Goal: Task Accomplishment & Management: Complete application form

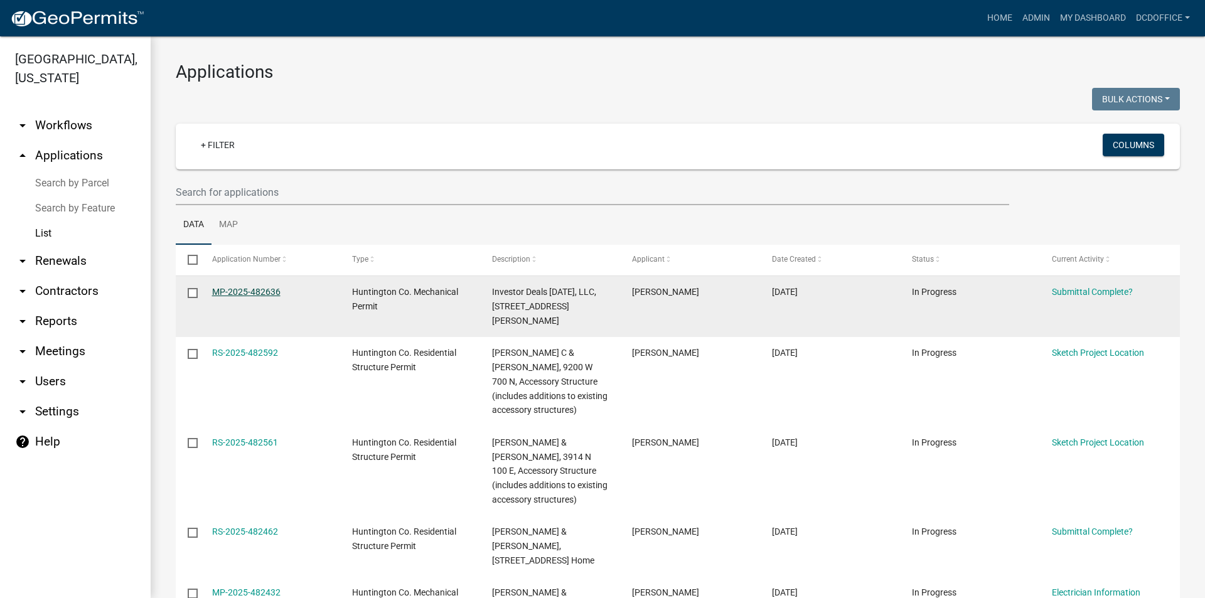
click at [246, 288] on link "MP-2025-482636" at bounding box center [246, 292] width 68 height 10
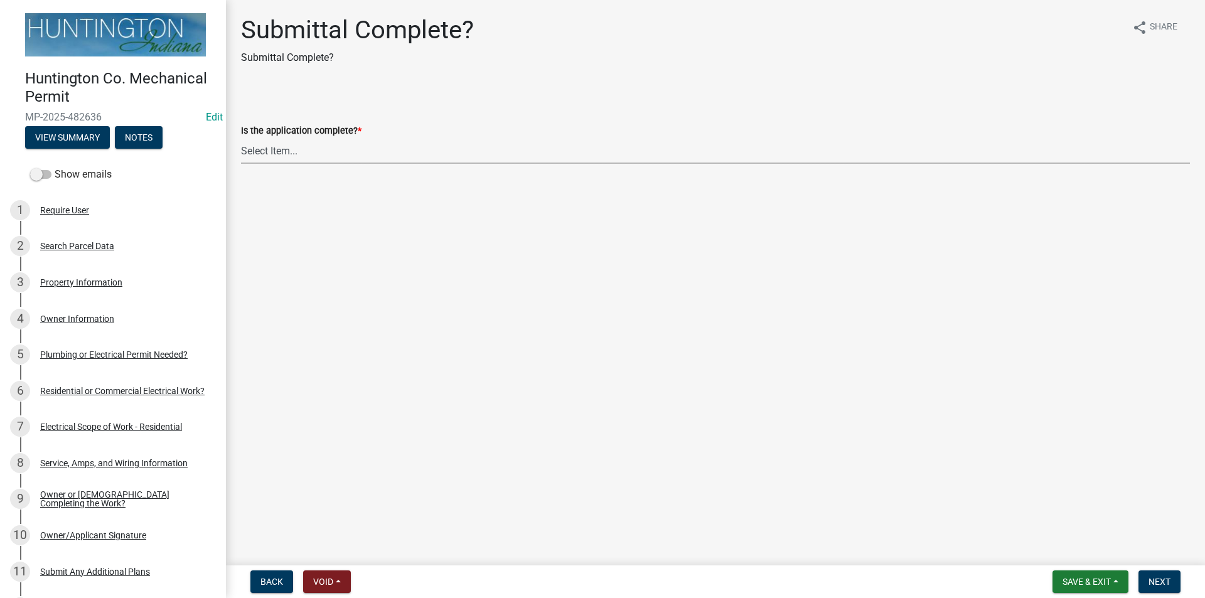
drag, startPoint x: 261, startPoint y: 152, endPoint x: 270, endPoint y: 162, distance: 12.9
click at [261, 152] on select "Select Item... Yes No" at bounding box center [715, 151] width 949 height 26
click at [241, 138] on select "Select Item... Yes No" at bounding box center [715, 151] width 949 height 26
select select "1782a9c7-7323-4da6-ac5b-f89a69a3d723"
click at [1153, 582] on span "Next" at bounding box center [1159, 582] width 22 height 10
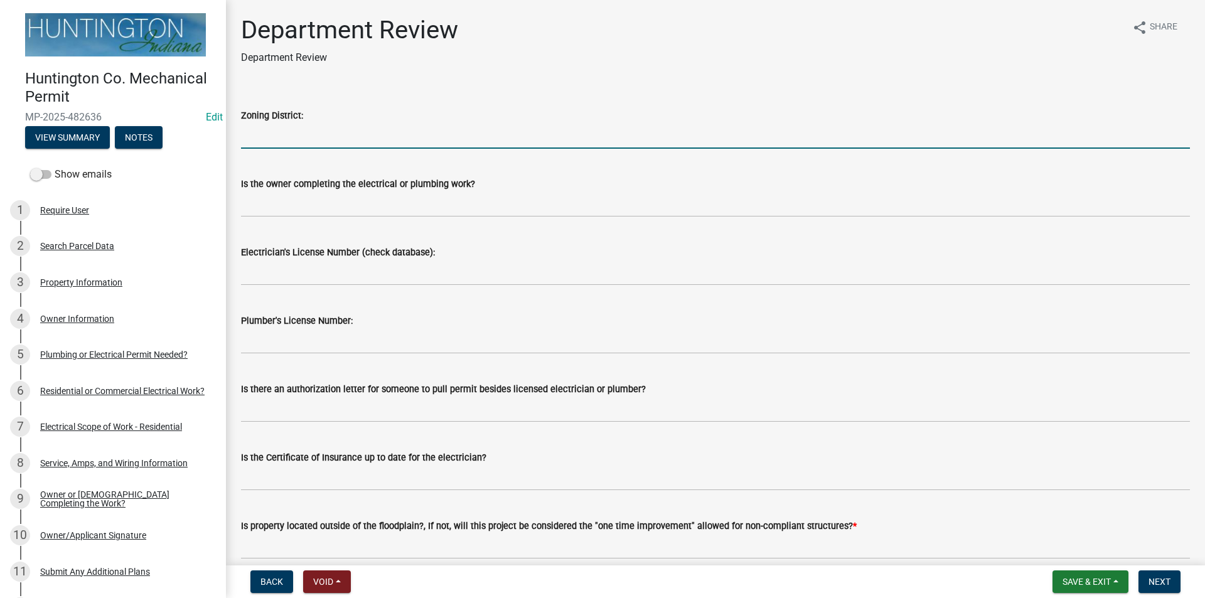
click at [269, 136] on input "Zoning District:" at bounding box center [715, 136] width 949 height 26
type input "CB"
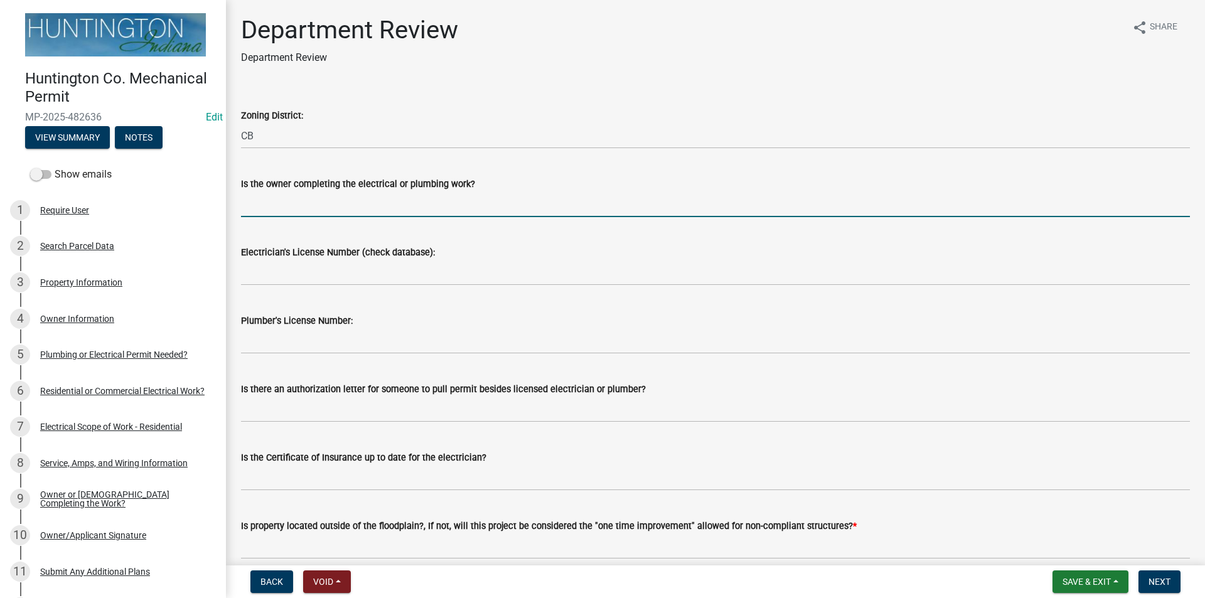
click at [289, 199] on input "Is the owner completing the electrical or plumbing work?" at bounding box center [715, 204] width 949 height 26
type input "yes"
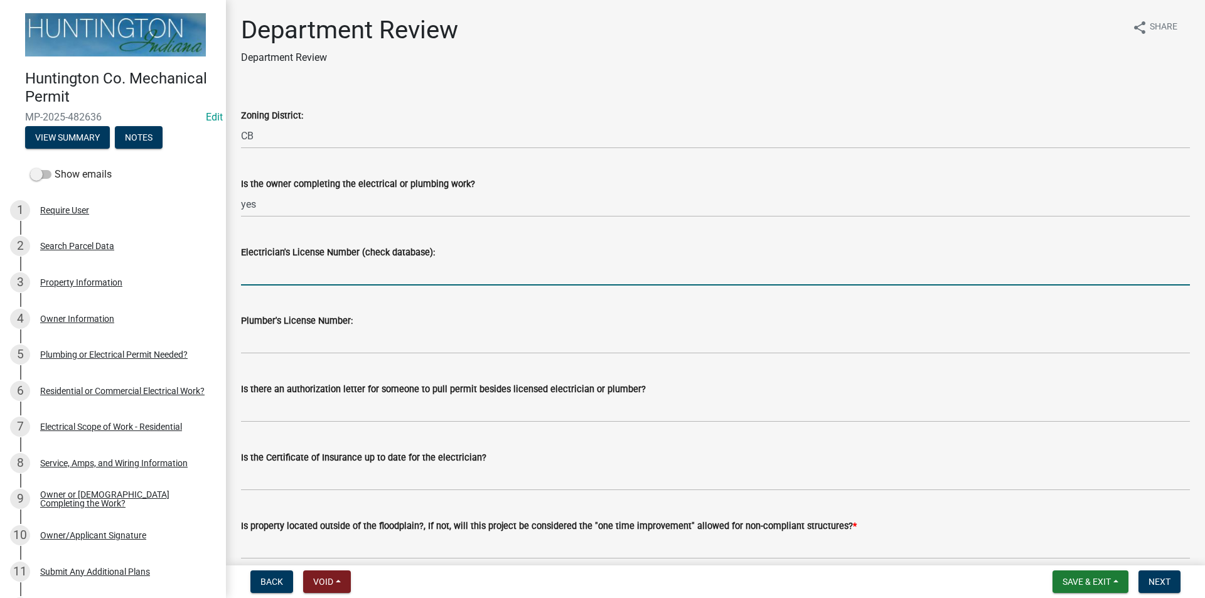
click at [282, 277] on input "Electrician's License Number (check database):" at bounding box center [715, 273] width 949 height 26
type input "N/A"
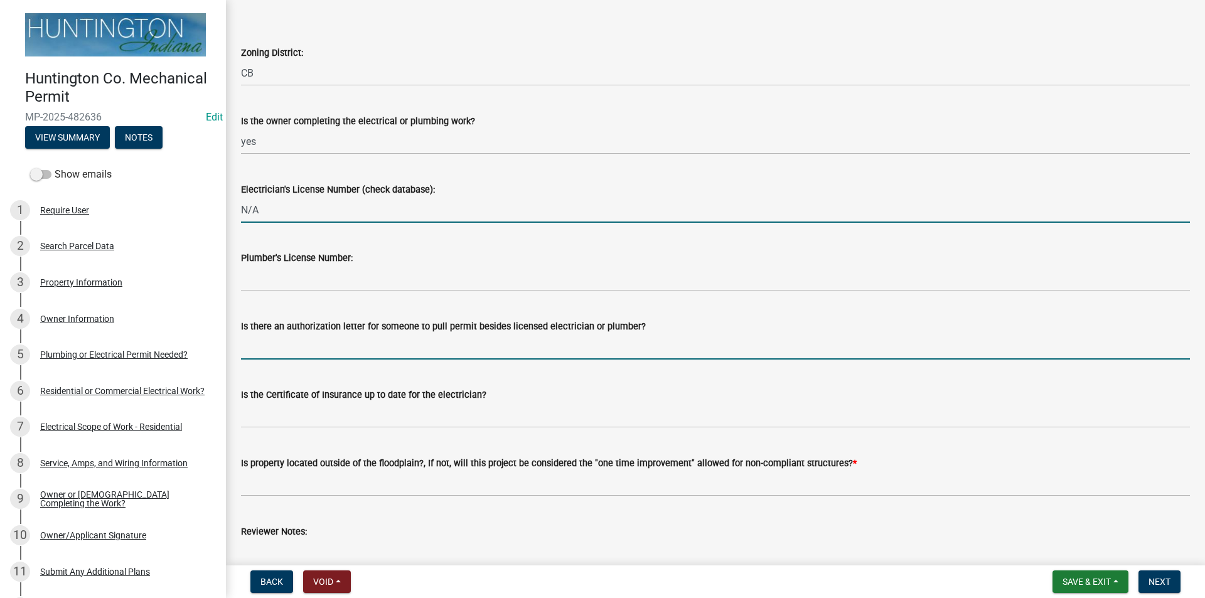
click at [262, 352] on input "Is there an authorization letter for someone to pull permit besides licensed el…" at bounding box center [715, 347] width 949 height 26
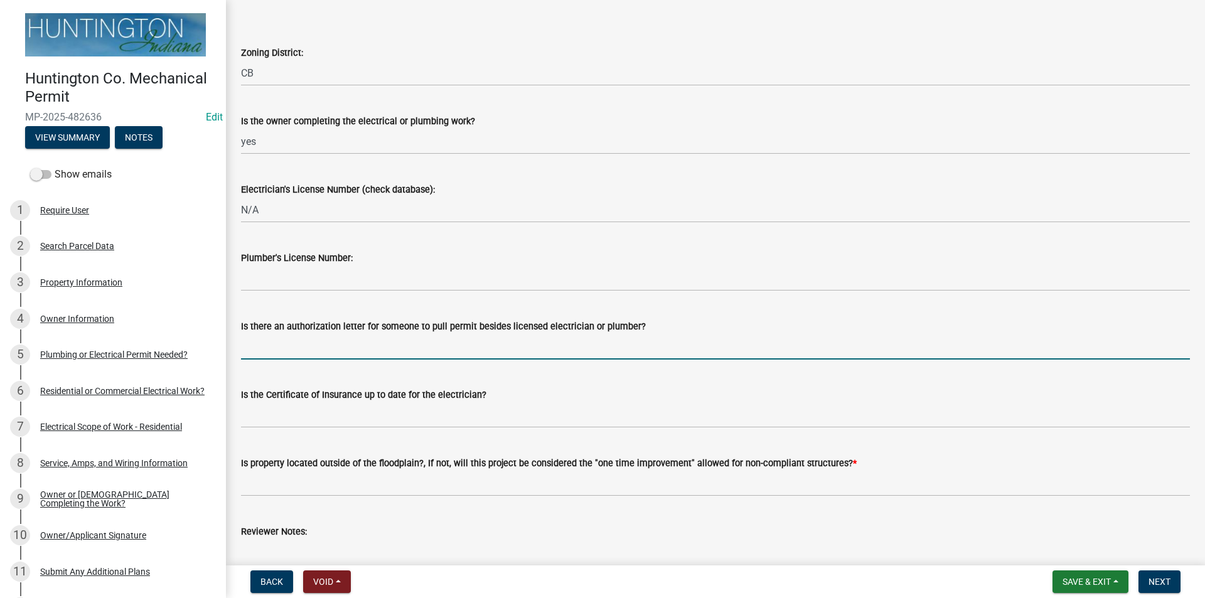
type input "NA"
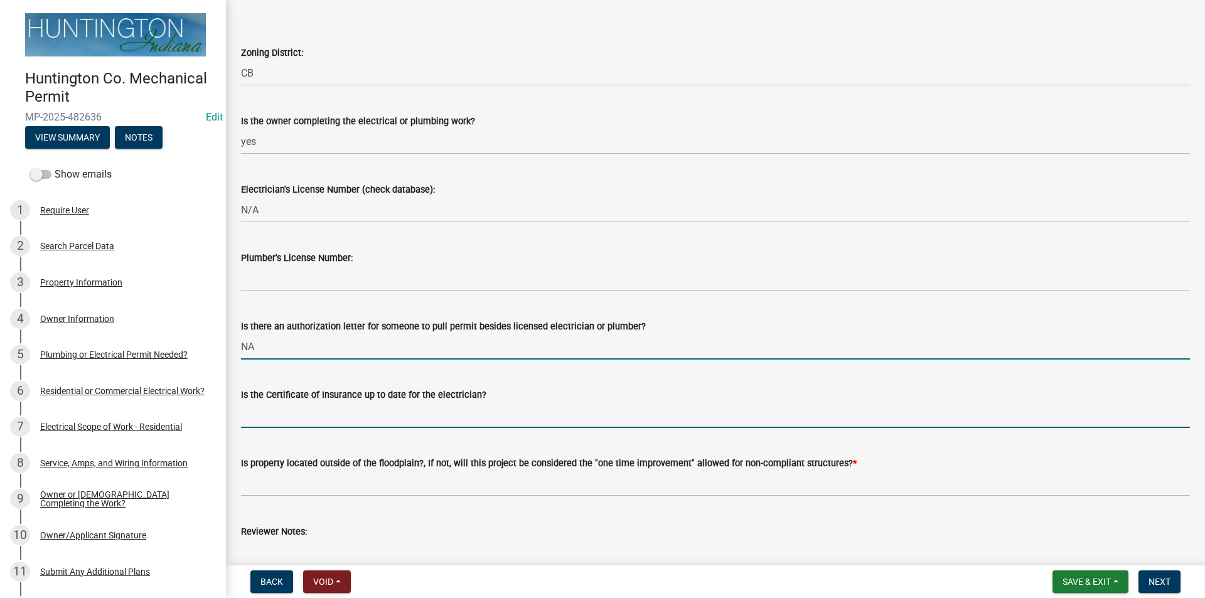
click at [312, 418] on input "Is the Certificate of Insurance up to date for the electrician?" at bounding box center [715, 415] width 949 height 26
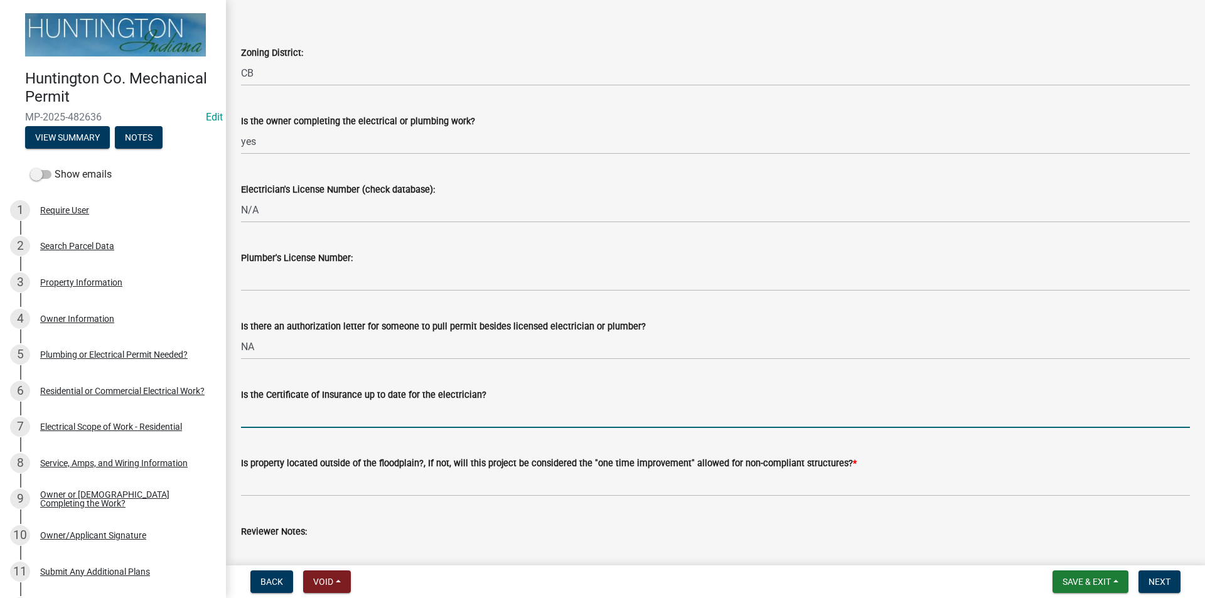
type input "NA"
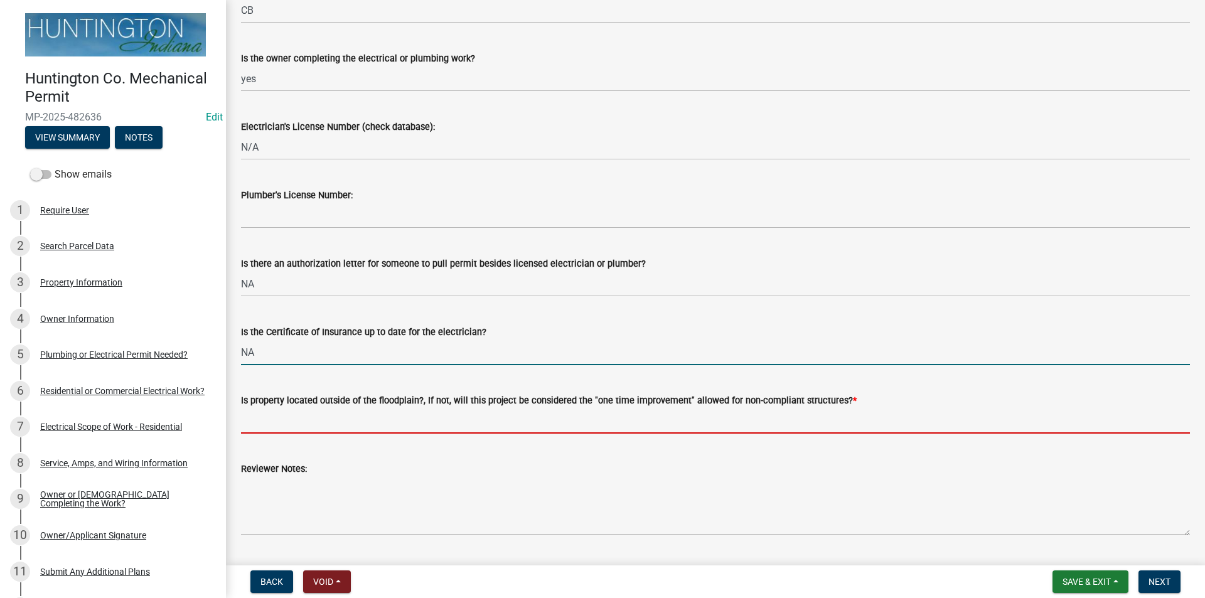
click at [263, 418] on input "Is property located outside of the floodplain?, If not, will this project be co…" at bounding box center [715, 421] width 949 height 26
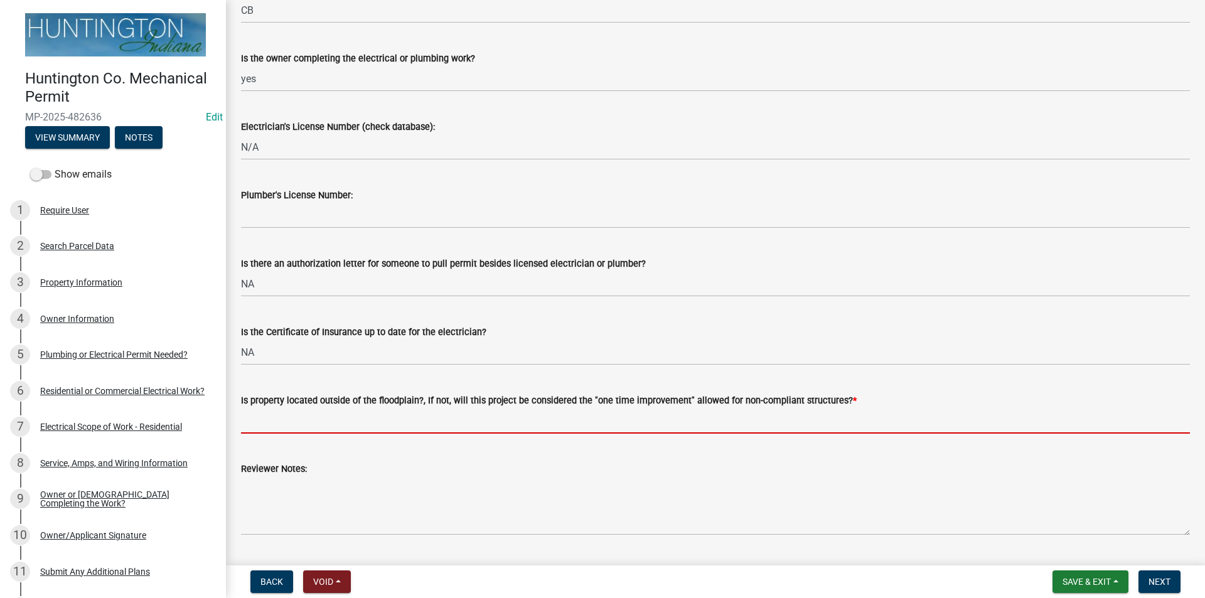
type input "yes"
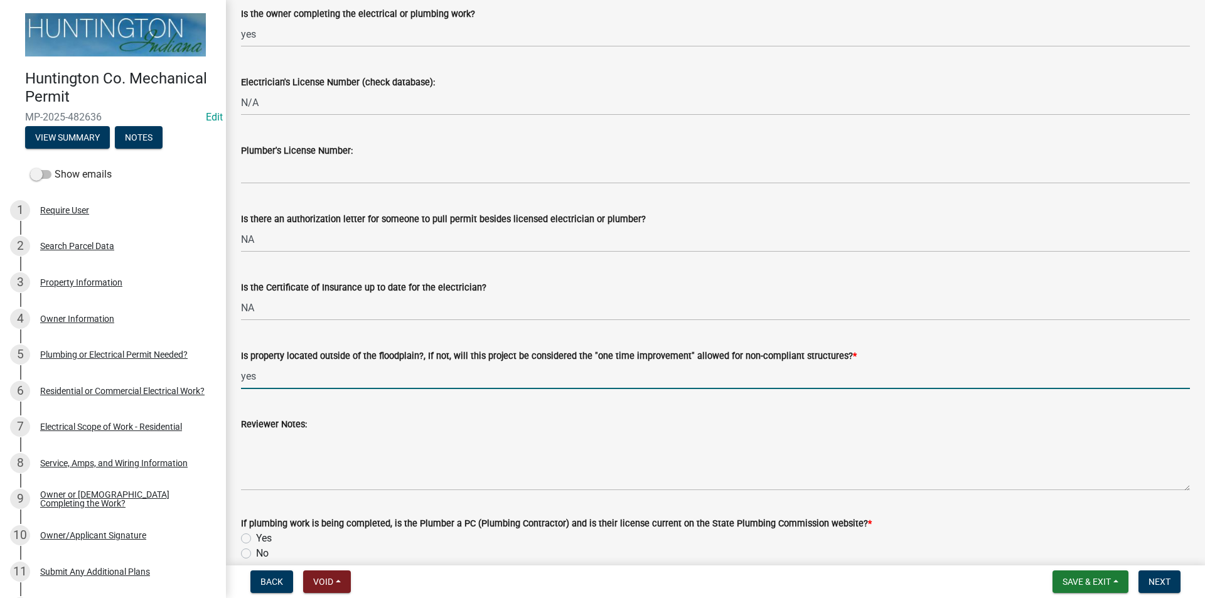
scroll to position [246, 0]
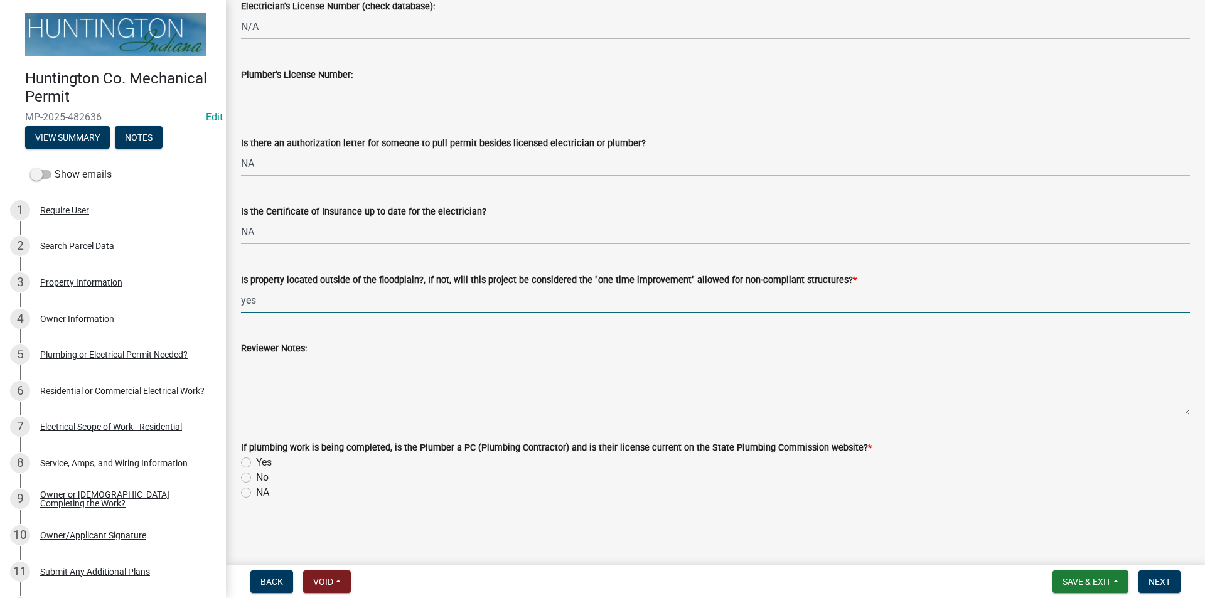
click at [256, 496] on label "NA" at bounding box center [262, 492] width 13 height 15
click at [256, 493] on input "NA" at bounding box center [260, 489] width 8 height 8
radio input "true"
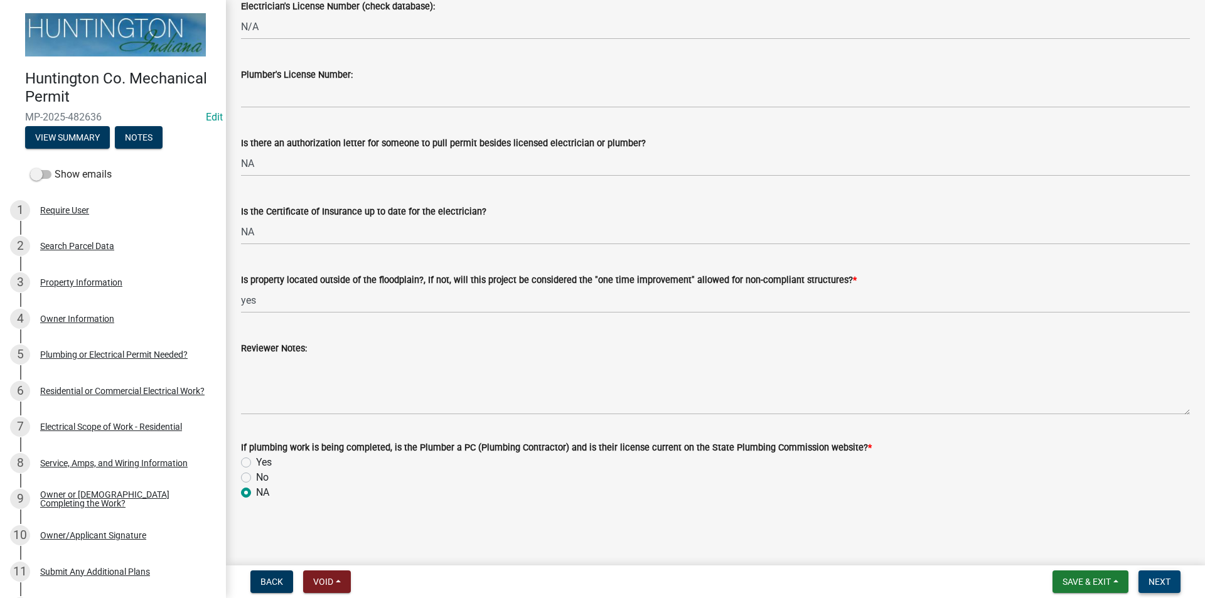
click at [1173, 574] on button "Next" at bounding box center [1159, 581] width 42 height 23
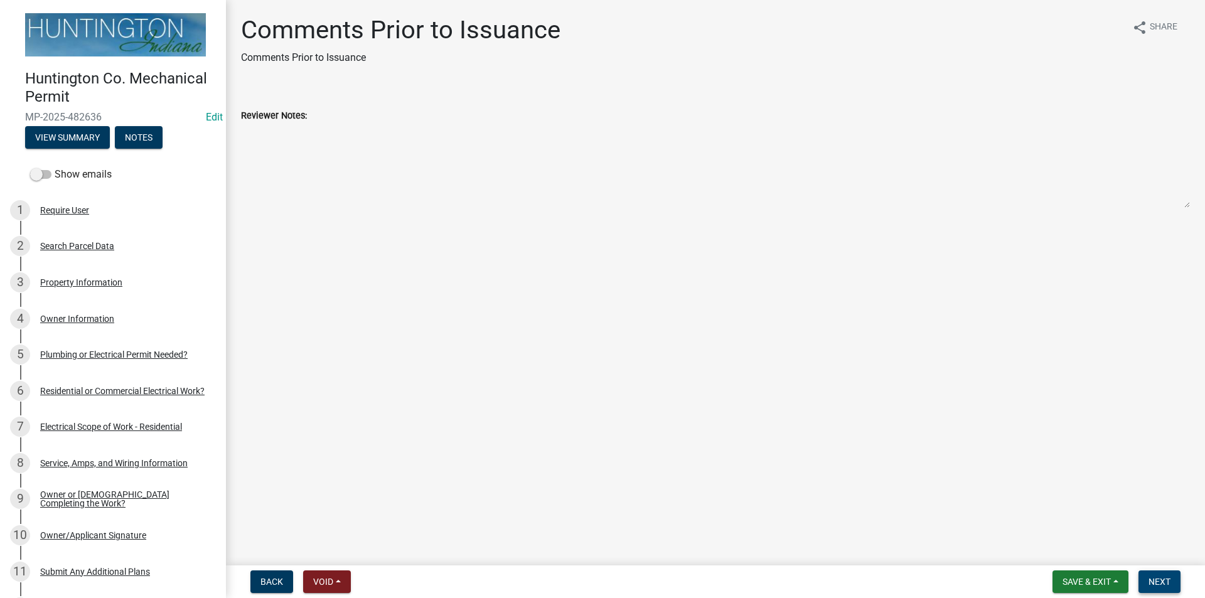
click at [1173, 574] on button "Next" at bounding box center [1159, 581] width 42 height 23
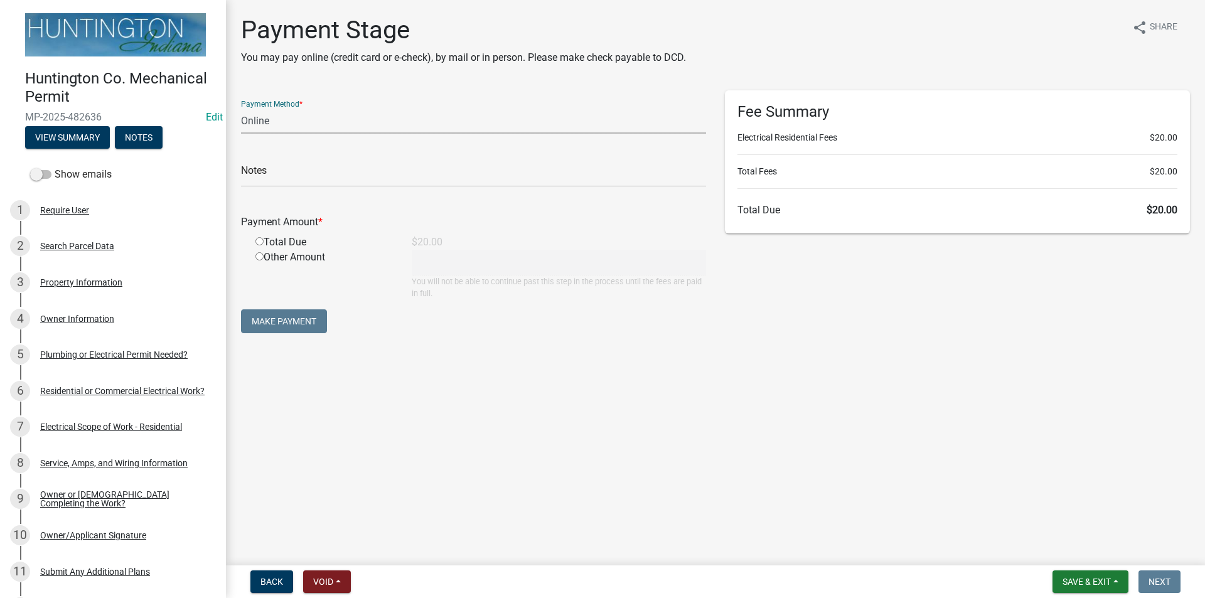
click at [271, 123] on select "Credit Card POS Check Cash Online" at bounding box center [473, 121] width 465 height 26
select select "0: 2"
click at [241, 108] on select "Credit Card POS Check Cash Online" at bounding box center [473, 121] width 465 height 26
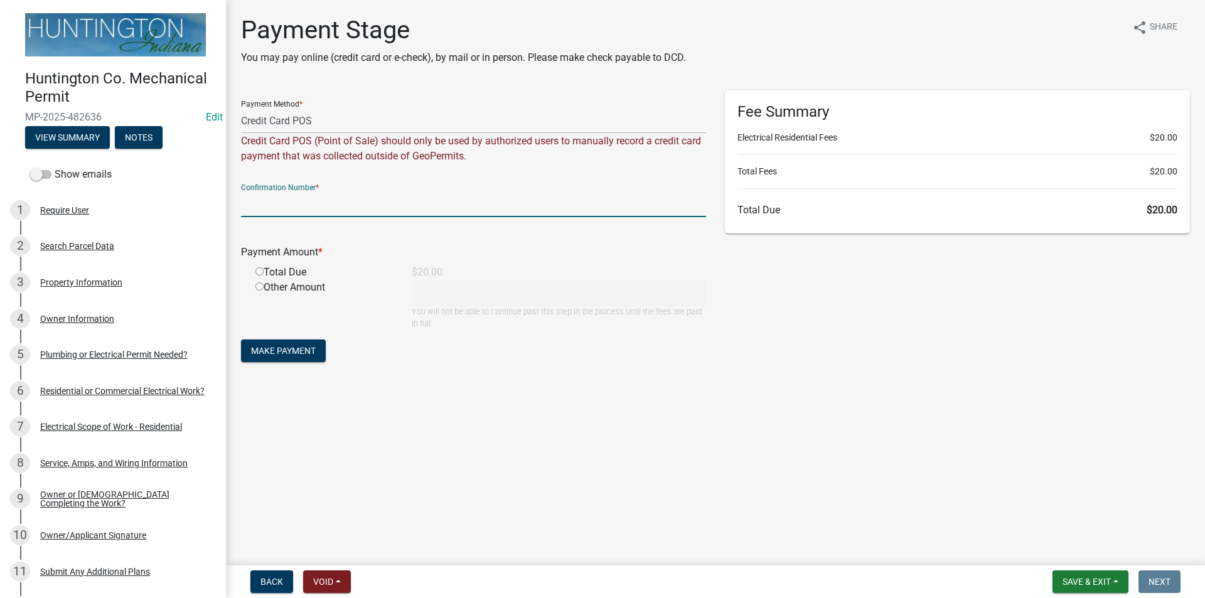
click at [272, 205] on input "text" at bounding box center [473, 204] width 465 height 26
type input "02323P"
click at [259, 270] on input "radio" at bounding box center [259, 271] width 8 height 8
radio input "true"
type input "20"
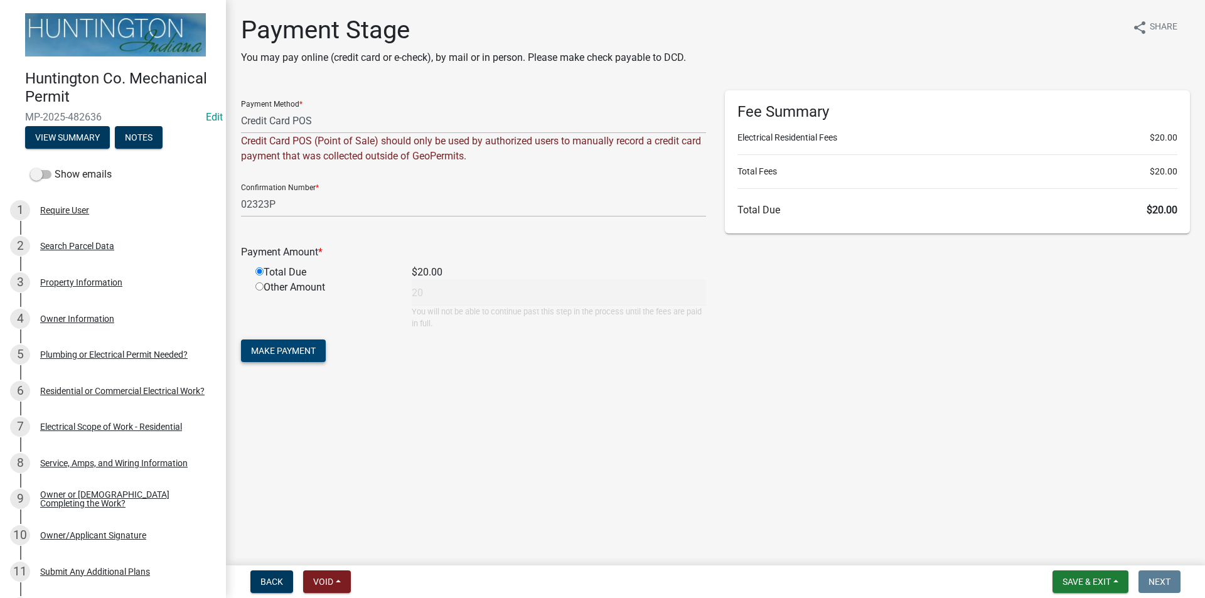
click at [301, 346] on span "Make Payment" at bounding box center [283, 351] width 65 height 10
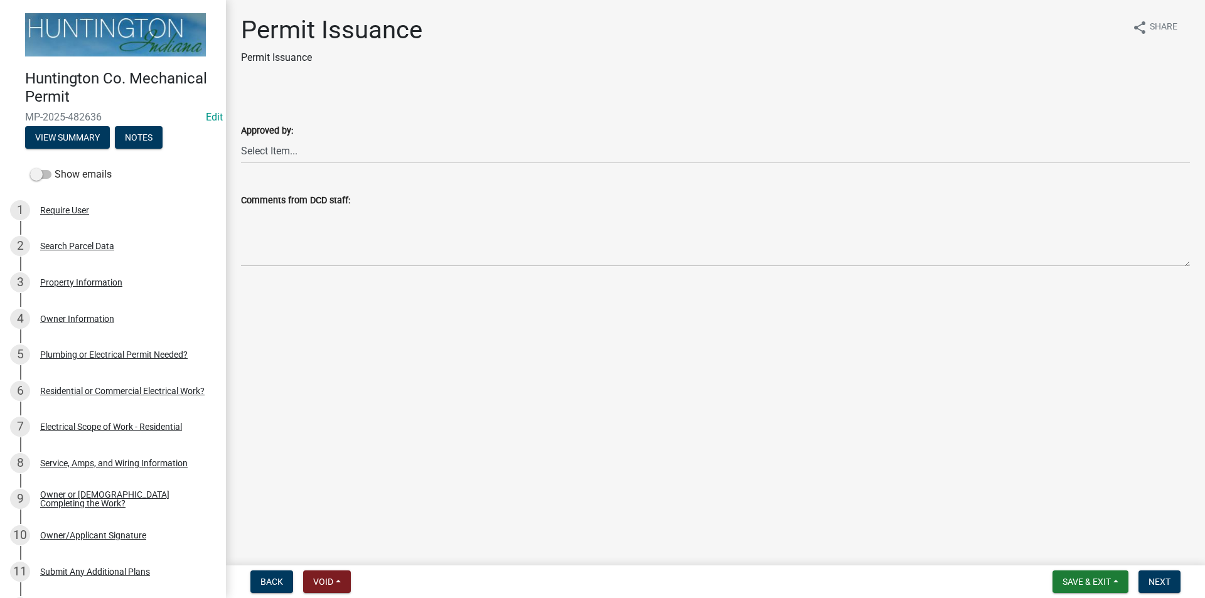
click at [237, 146] on div "Approved by: Select Item... Kim Hostetler Greg Ricker Jessica Beal Laci Langston" at bounding box center [715, 126] width 967 height 73
click at [248, 150] on select "Select Item... Kim Hostetler Greg Ricker Jessica Beal Laci Langston" at bounding box center [715, 151] width 949 height 26
click at [241, 138] on select "Select Item... Kim Hostetler Greg Ricker Jessica Beal Laci Langston" at bounding box center [715, 151] width 949 height 26
select select "d57bc1d3-2b23-450a-8825-38658828aa2a"
click at [1157, 587] on span "Next" at bounding box center [1159, 582] width 22 height 10
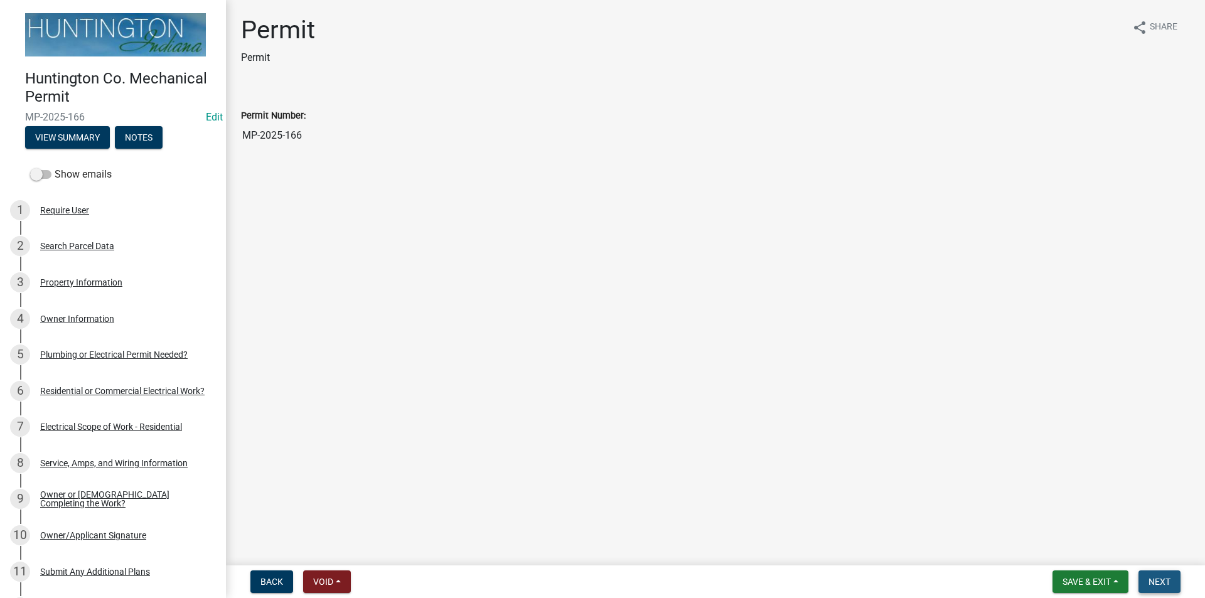
click at [1157, 587] on span "Next" at bounding box center [1159, 582] width 22 height 10
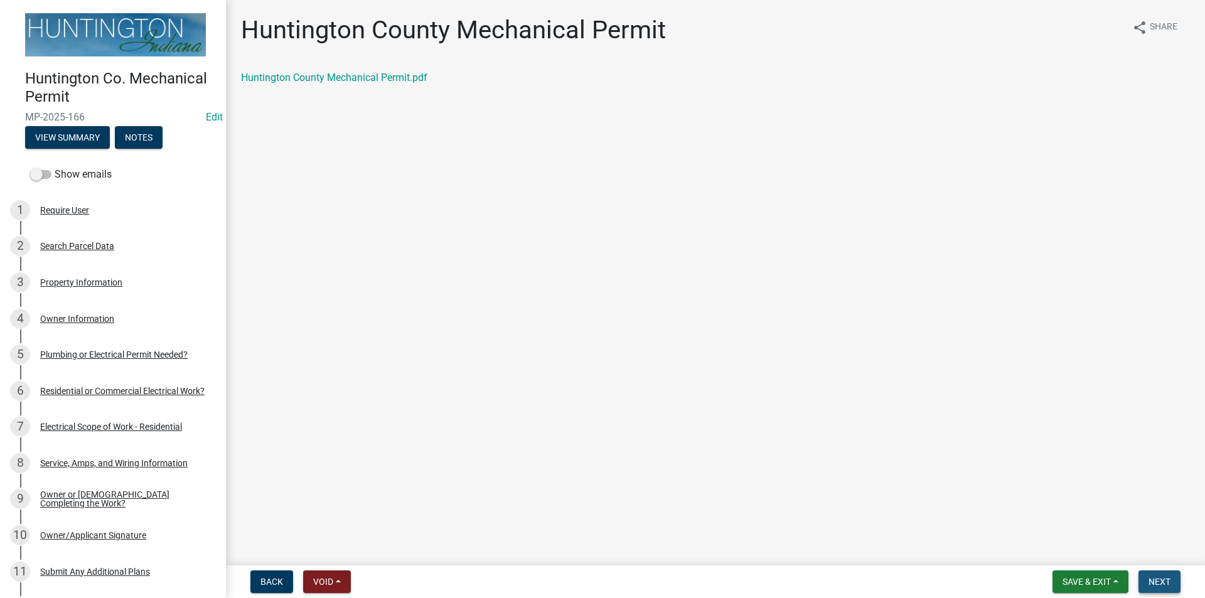
click at [1156, 582] on span "Next" at bounding box center [1159, 582] width 22 height 10
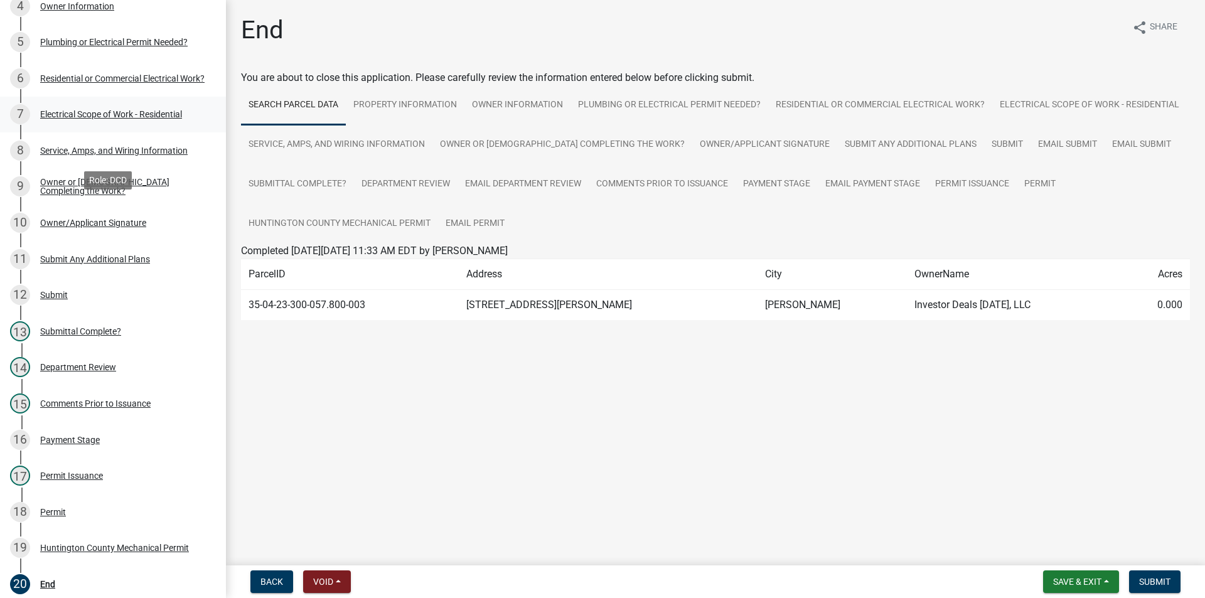
scroll to position [431, 0]
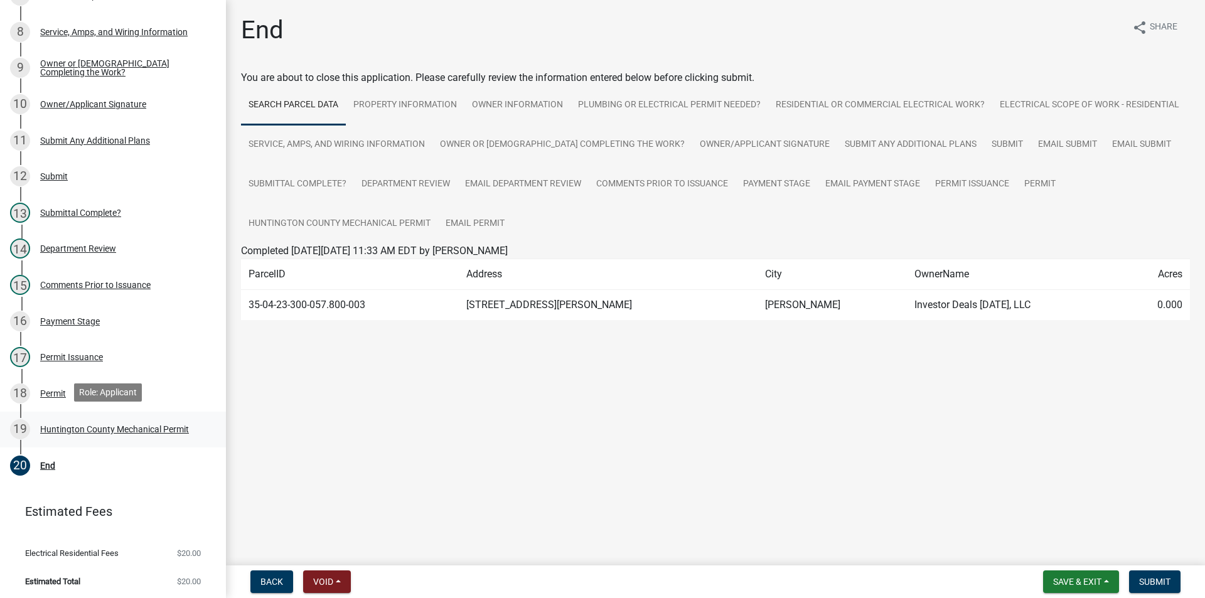
click at [115, 435] on div "19 Huntington County Mechanical Permit" at bounding box center [108, 429] width 196 height 20
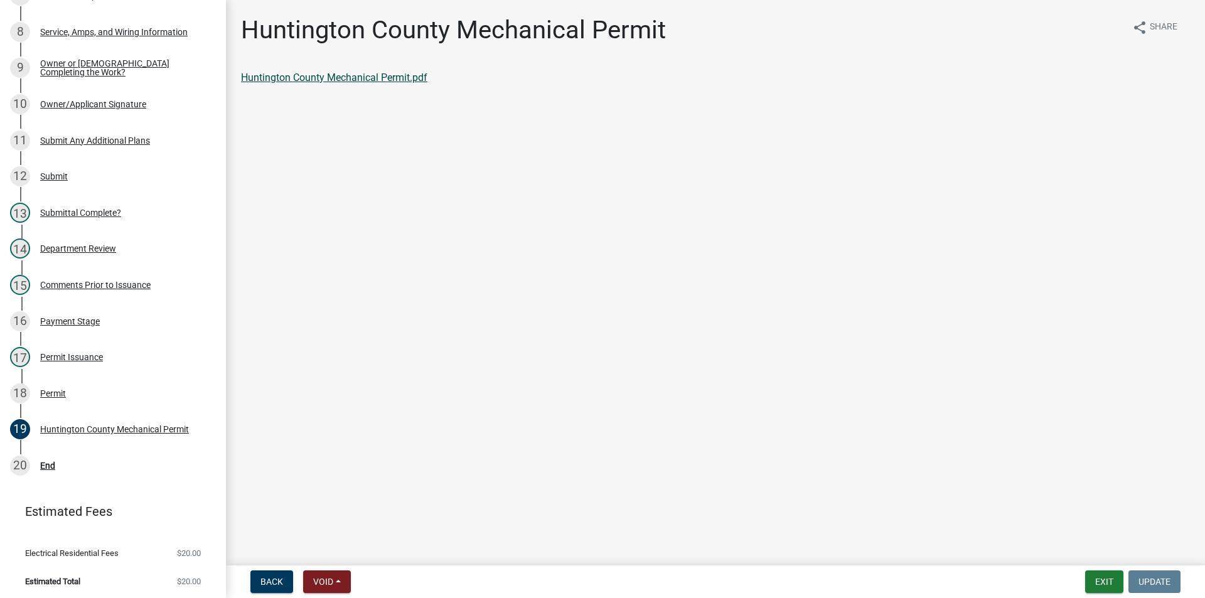
click at [312, 78] on link "Huntington County Mechanical Permit.pdf" at bounding box center [334, 78] width 186 height 12
click at [1113, 587] on button "Exit" at bounding box center [1104, 581] width 38 height 23
